Goal: Check status: Check status

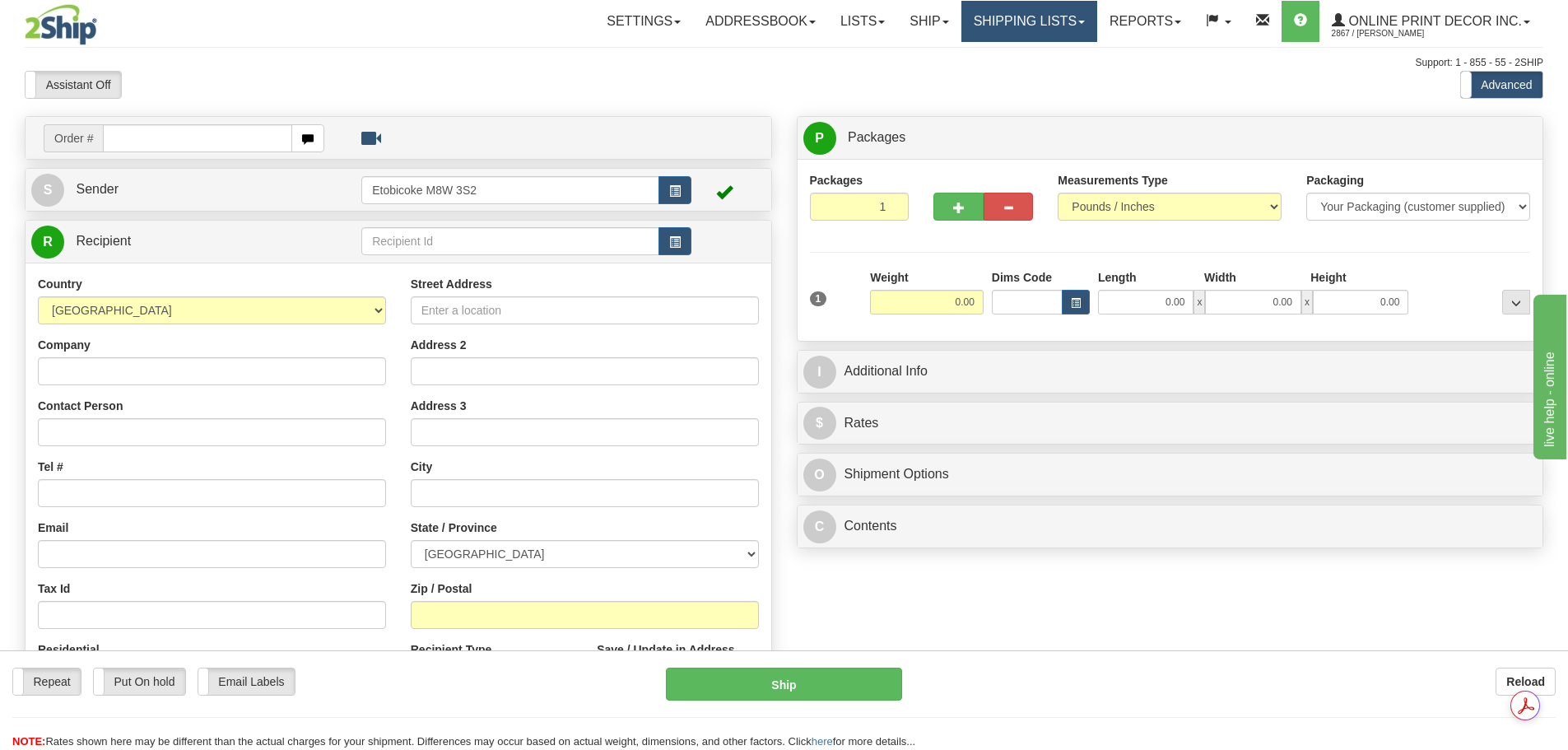
click at [1064, 10] on link "Shipping lists" at bounding box center [1029, 22] width 136 height 42
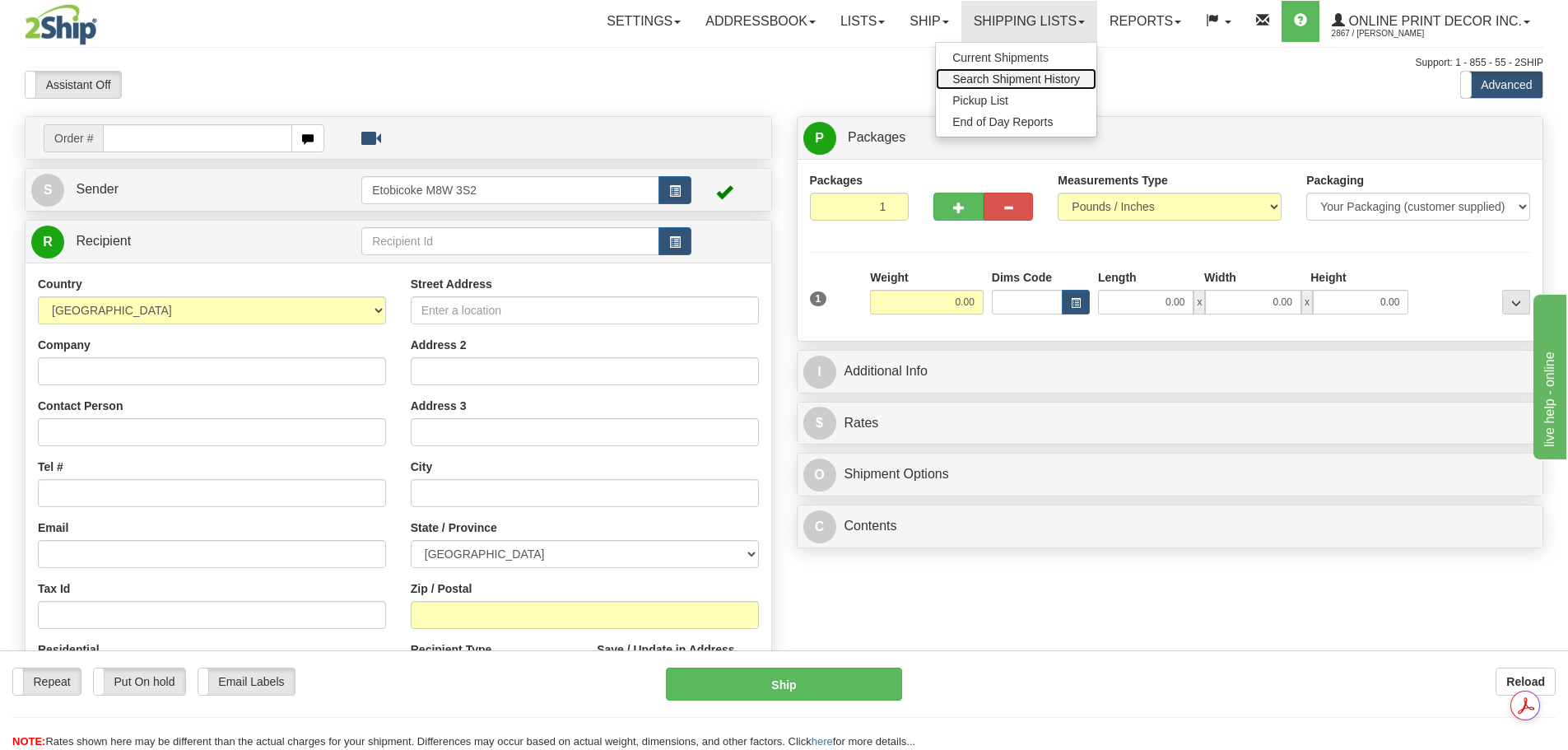
click at [1004, 78] on span "Search Shipment History" at bounding box center [1015, 79] width 128 height 14
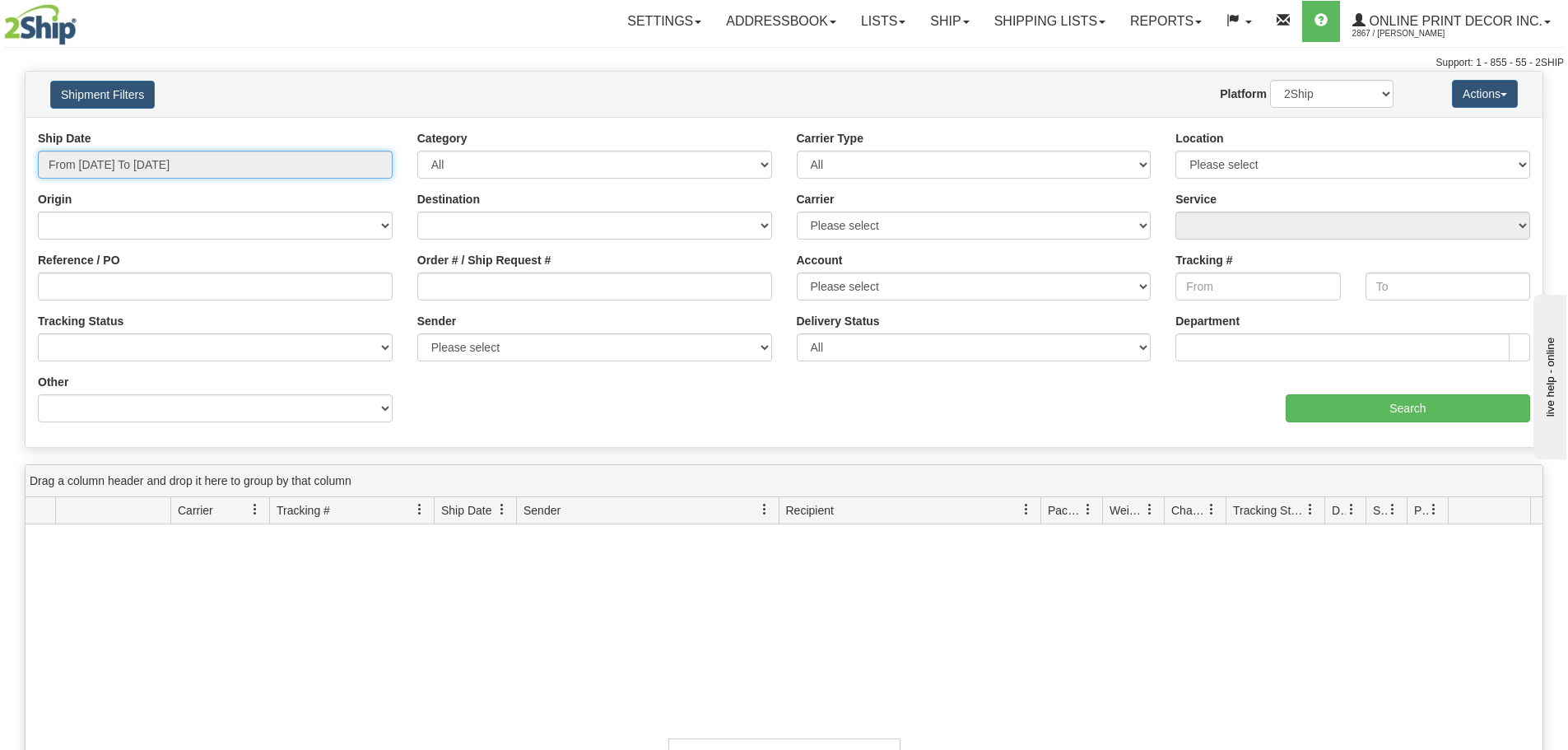
click at [354, 173] on input "From 09/14/2025 To 09/15/2025" at bounding box center [215, 165] width 354 height 28
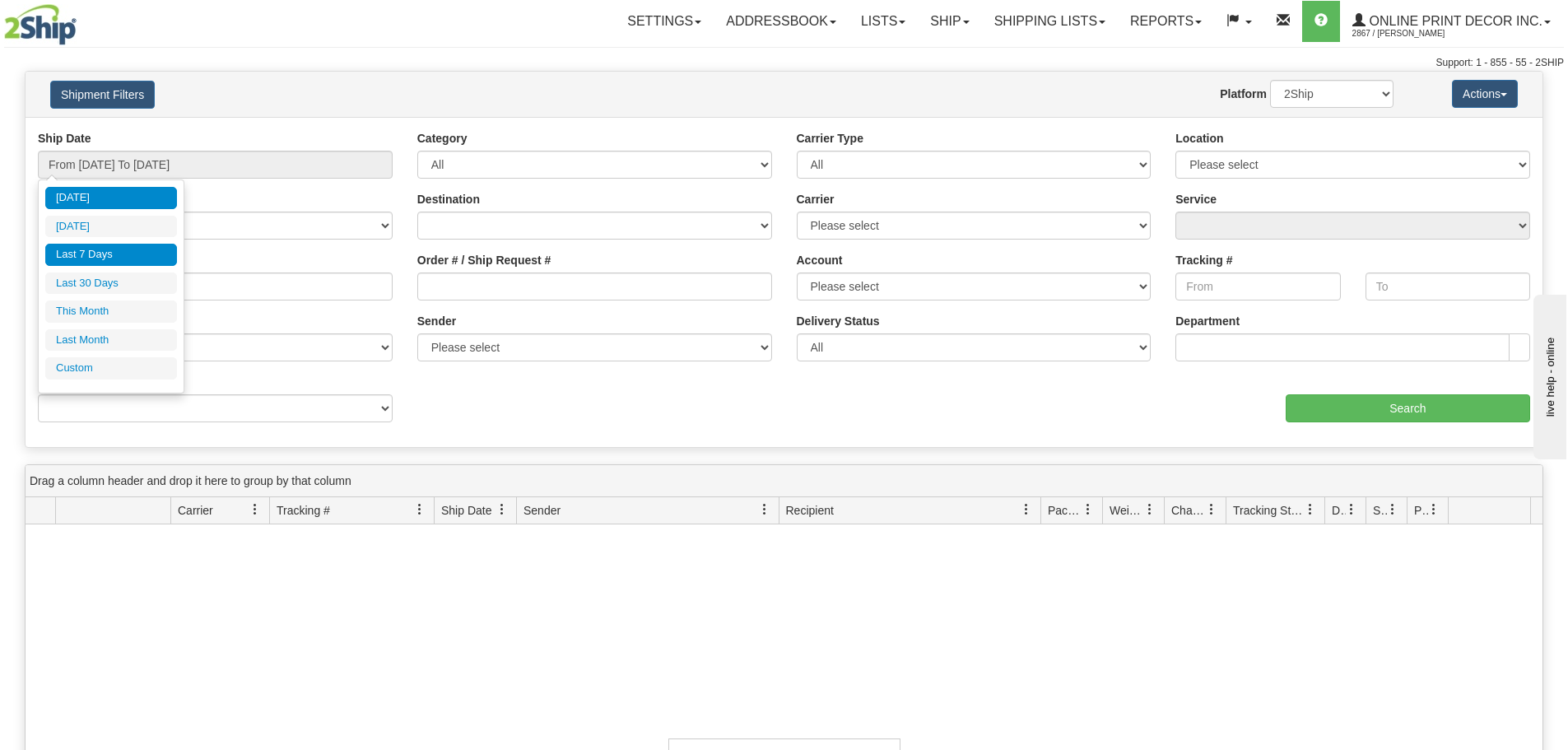
click at [65, 258] on li "Last 7 Days" at bounding box center [111, 254] width 132 height 23
type input "From 09/09/2025 To 09/15/2025"
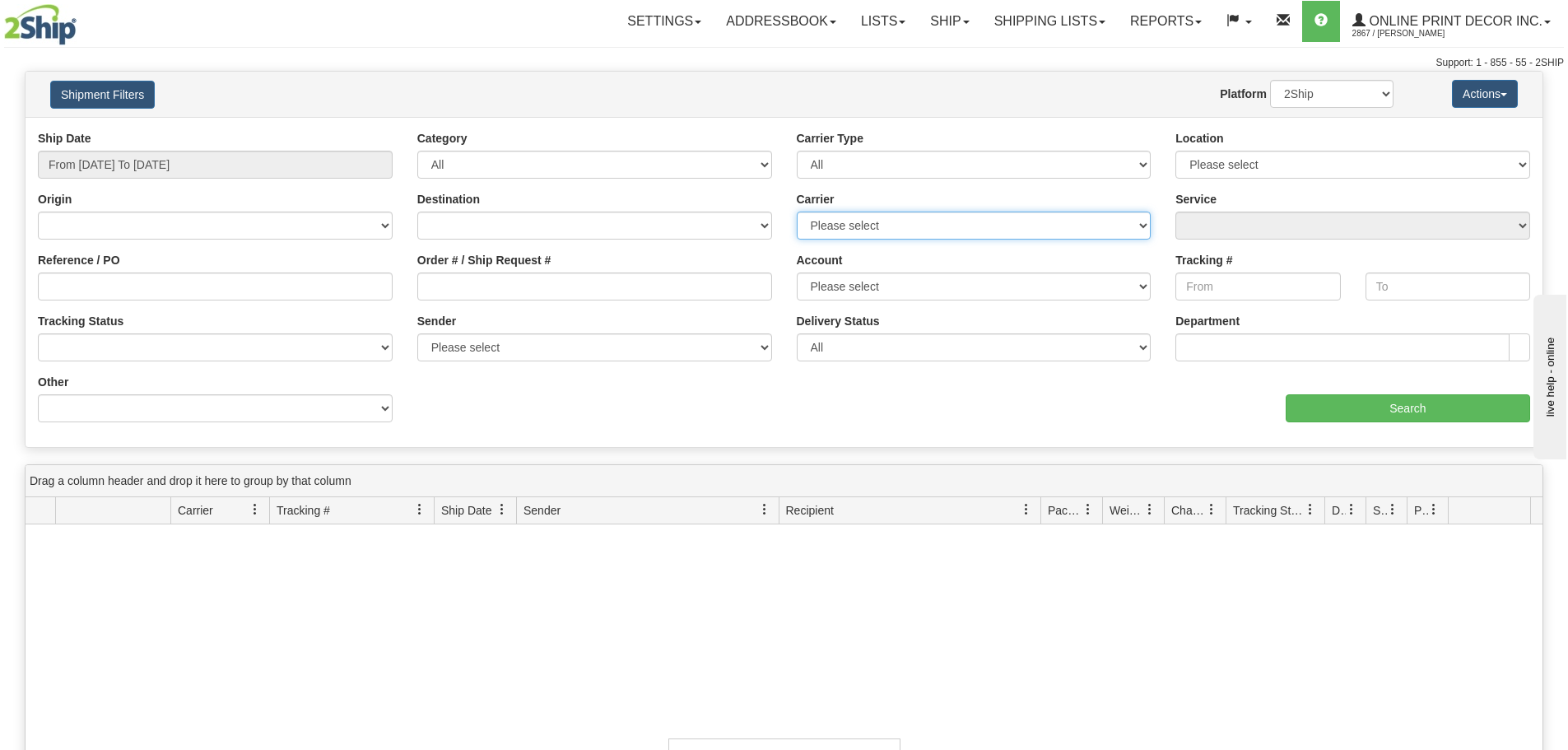
click at [846, 216] on select "Please select Canada Post FedEx Express® GLS Canada Purolator UPS" at bounding box center [974, 225] width 354 height 28
select select "2"
click at [797, 212] on select "Please select Canada Post FedEx Express® GLS Canada Purolator UPS" at bounding box center [974, 225] width 354 height 28
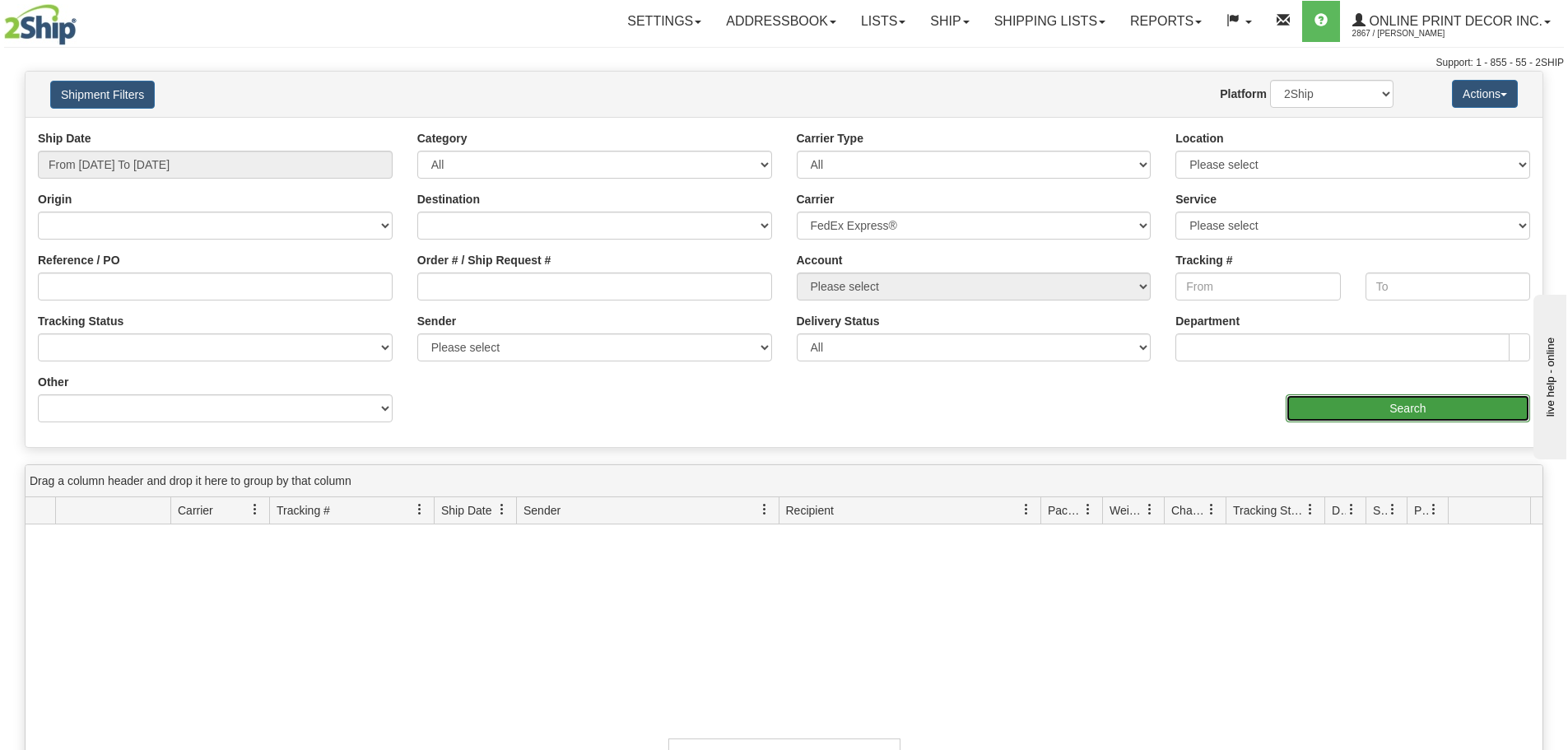
click at [1443, 408] on input "Search" at bounding box center [1408, 408] width 244 height 28
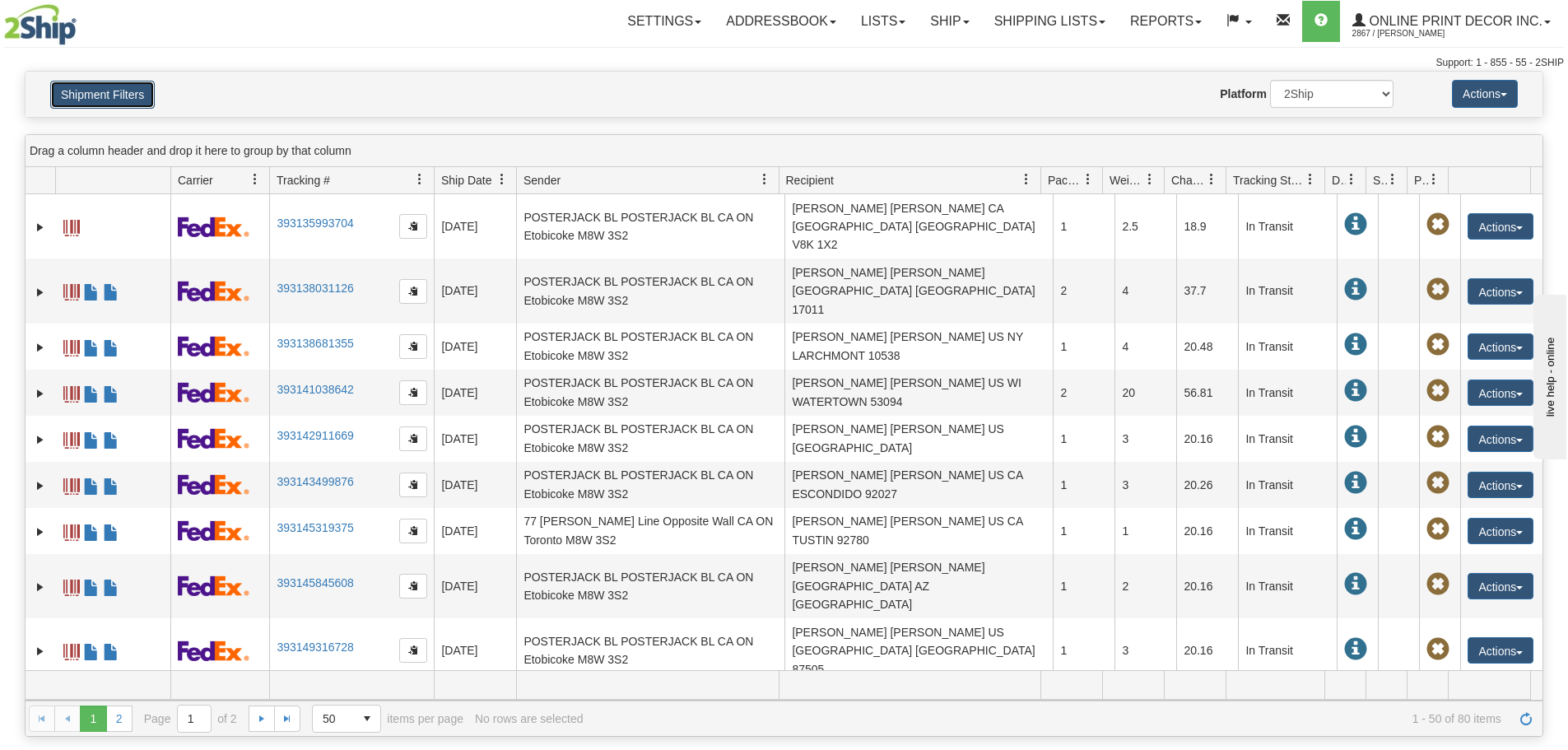
click at [145, 96] on button "Shipment Filters" at bounding box center [103, 94] width 105 height 28
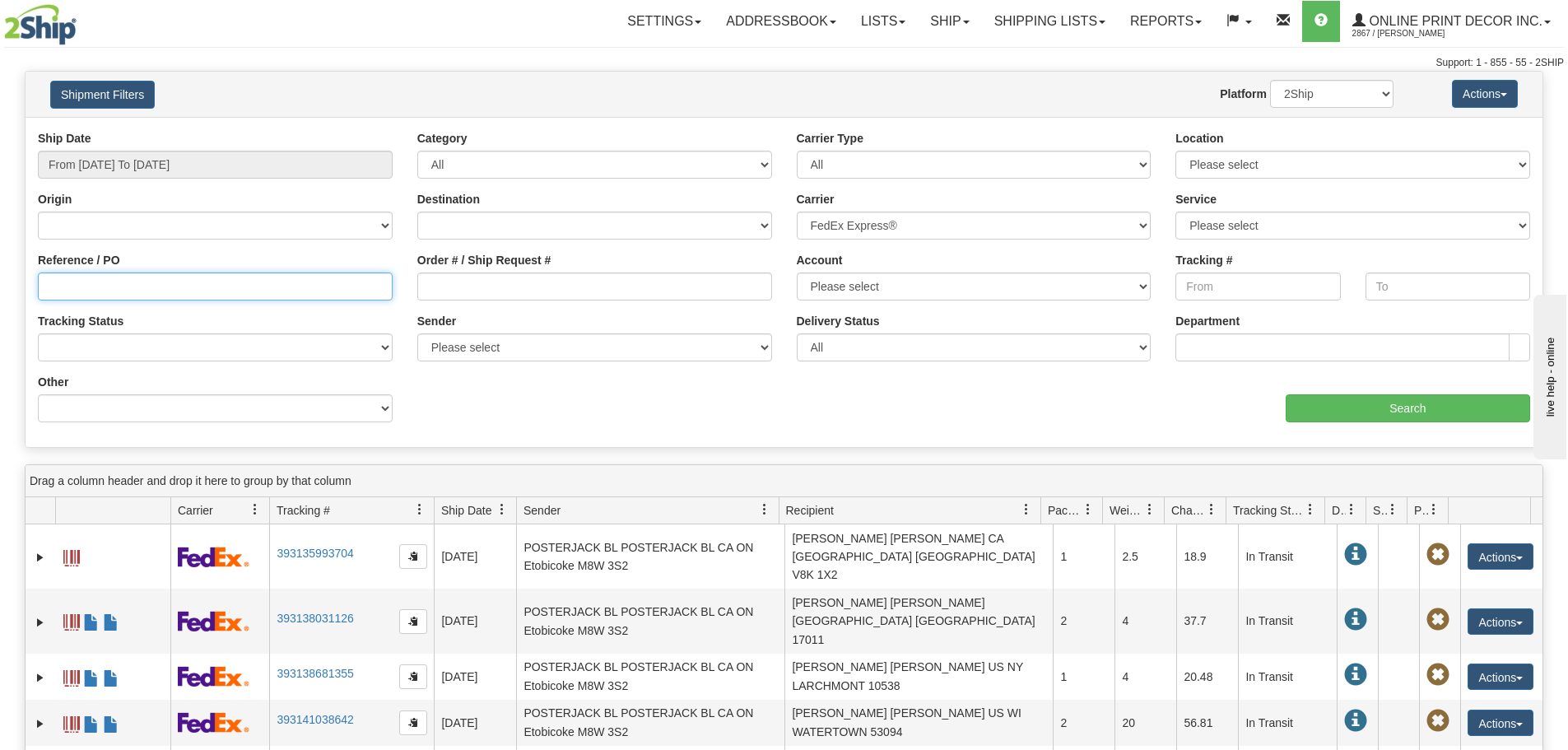
click at [100, 280] on input "Reference / PO" at bounding box center [215, 286] width 354 height 28
paste input "56014"
type input "56014"
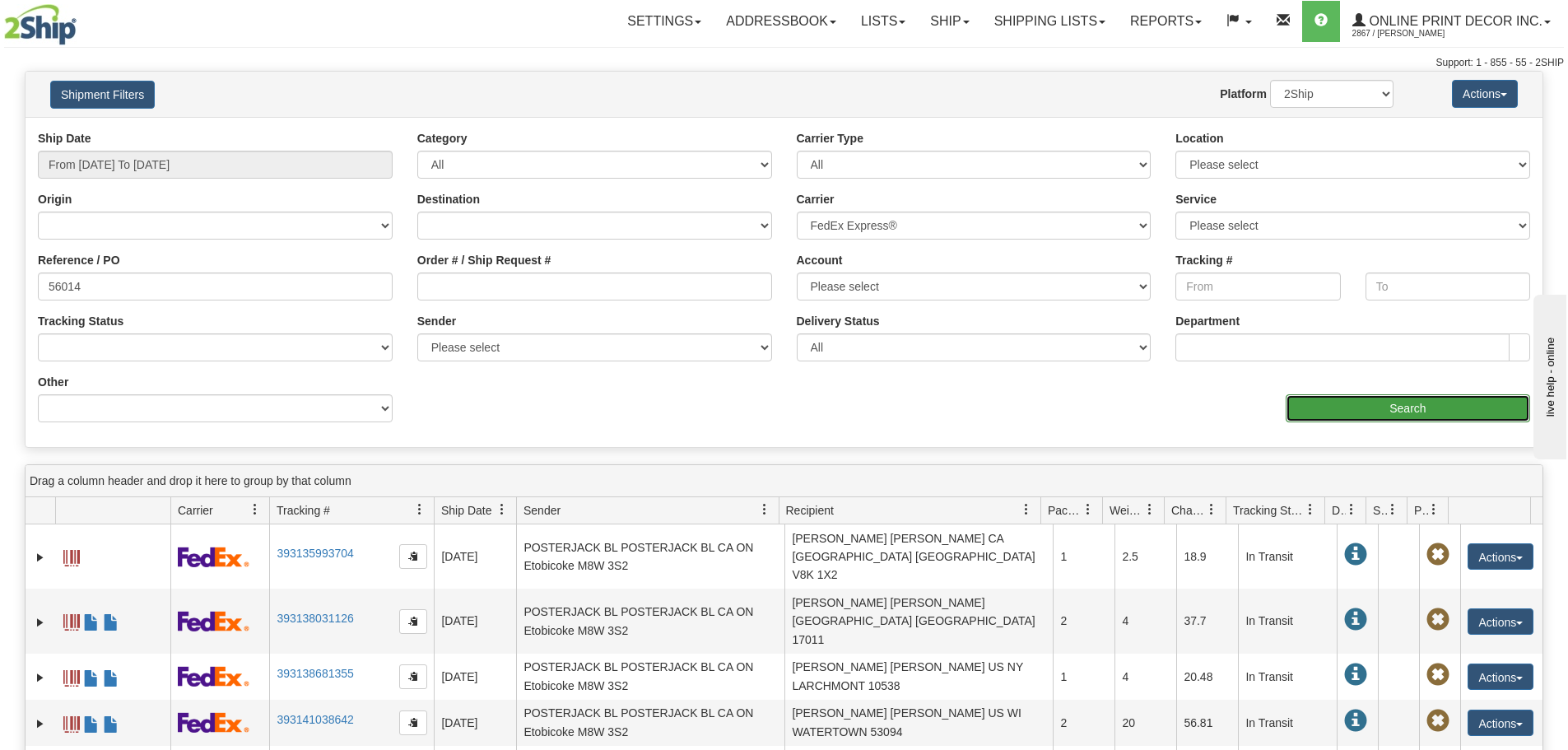
click at [1424, 422] on input "Search" at bounding box center [1408, 408] width 244 height 28
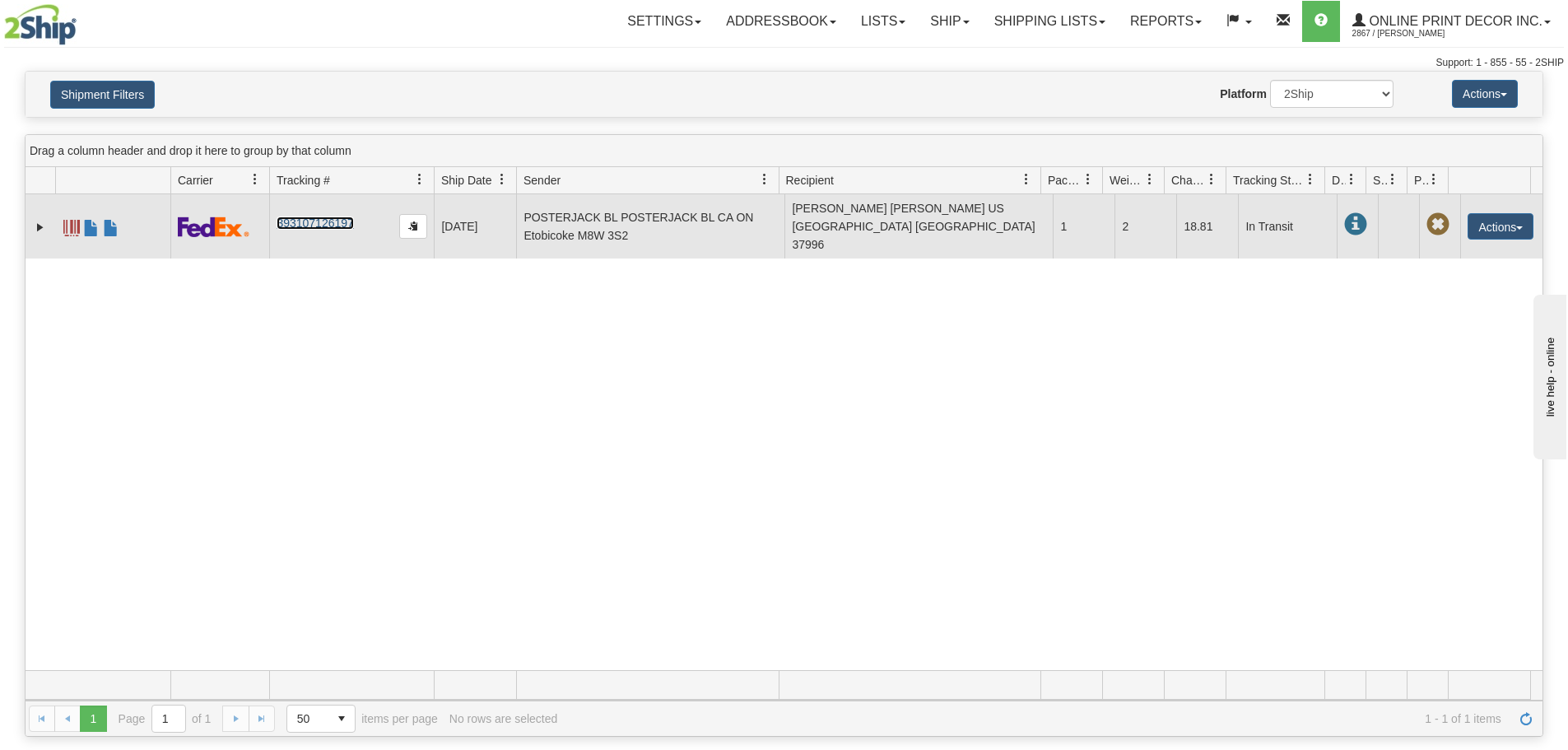
click at [329, 216] on link "393107126197" at bounding box center [315, 223] width 77 height 14
